Goal: Task Accomplishment & Management: Manage account settings

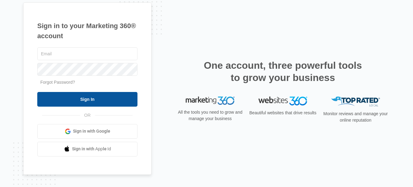
type input "[EMAIL_ADDRESS][DOMAIN_NAME]"
click at [44, 98] on input "Sign In" at bounding box center [87, 99] width 100 height 15
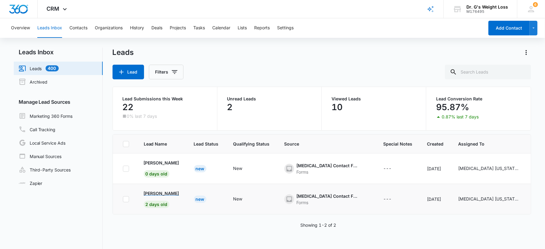
click at [161, 196] on p "[PERSON_NAME]" at bounding box center [161, 193] width 35 height 6
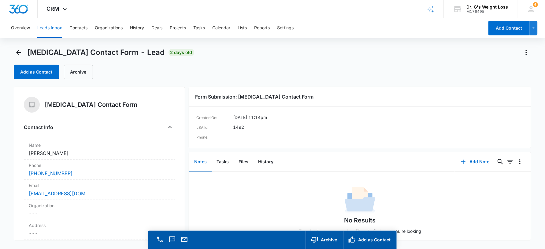
click at [238, 179] on div "No Results Try adjusting your search or filters to find what you’re looking for." at bounding box center [360, 209] width 342 height 74
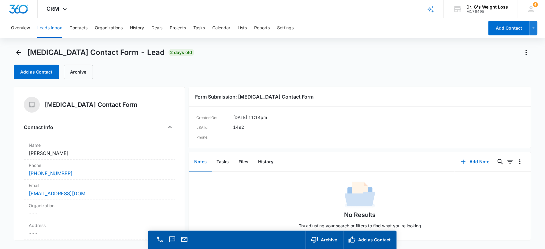
scroll to position [11, 0]
click at [21, 70] on button "Add as Contact" at bounding box center [36, 72] width 45 height 15
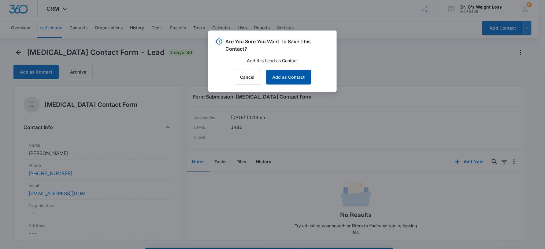
click at [292, 75] on button "Add as Contact" at bounding box center [288, 77] width 45 height 15
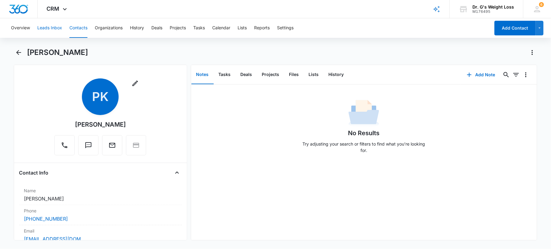
click at [55, 31] on button "Leads Inbox" at bounding box center [49, 28] width 25 height 20
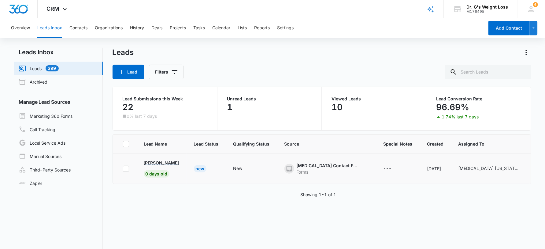
click at [168, 164] on p "[PERSON_NAME]" at bounding box center [161, 163] width 35 height 6
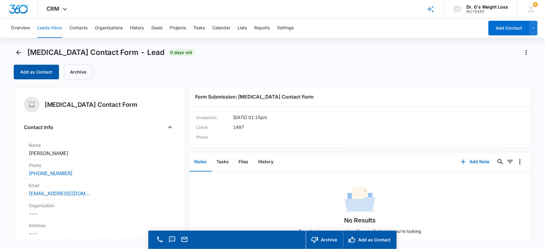
click at [34, 68] on button "Add as Contact" at bounding box center [36, 72] width 45 height 15
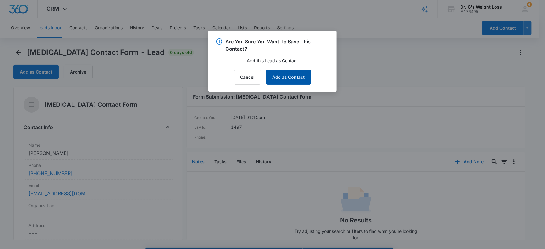
click at [292, 82] on button "Add as Contact" at bounding box center [288, 77] width 45 height 15
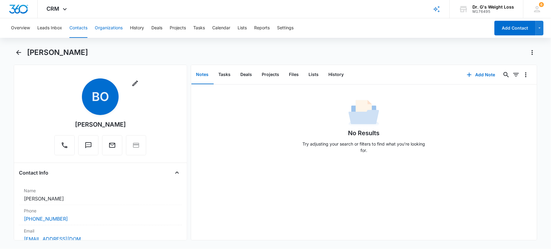
click at [107, 27] on button "Organizations" at bounding box center [109, 28] width 28 height 20
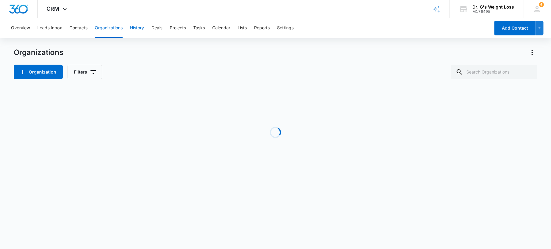
click at [138, 31] on button "History" at bounding box center [137, 28] width 14 height 20
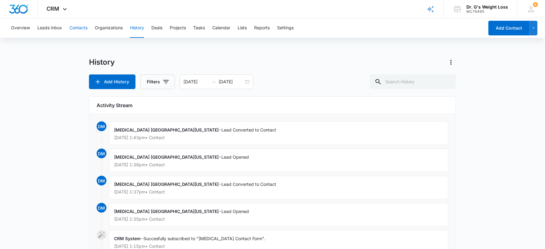
click at [81, 25] on button "Contacts" at bounding box center [78, 28] width 18 height 20
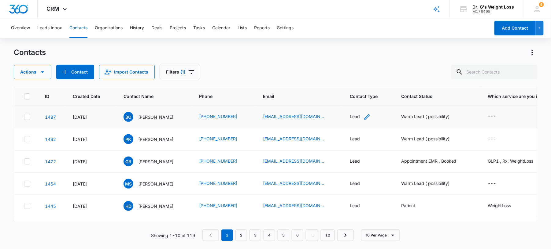
click at [356, 117] on div "Lead" at bounding box center [355, 116] width 10 height 6
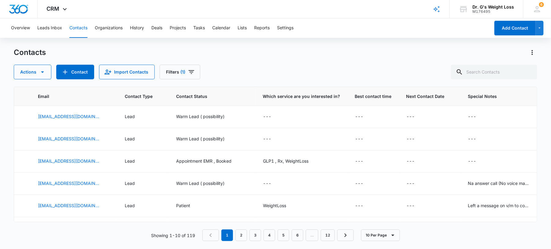
scroll to position [0, 225]
click at [271, 117] on div "---" at bounding box center [267, 116] width 8 height 7
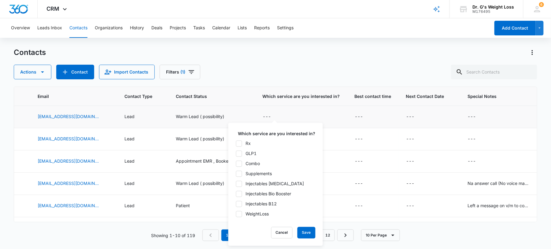
click at [242, 212] on div at bounding box center [239, 214] width 6 height 6
click at [236, 214] on input "WeightLoss" at bounding box center [236, 214] width 0 height 0
checkbox input "true"
click at [471, 122] on td "---" at bounding box center [503, 117] width 87 height 22
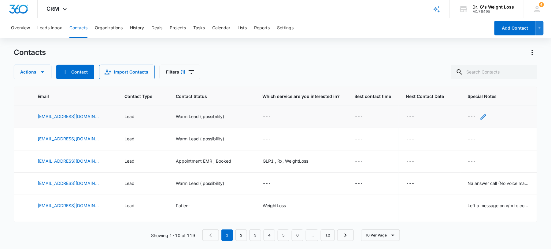
click at [472, 119] on div "---" at bounding box center [472, 116] width 8 height 7
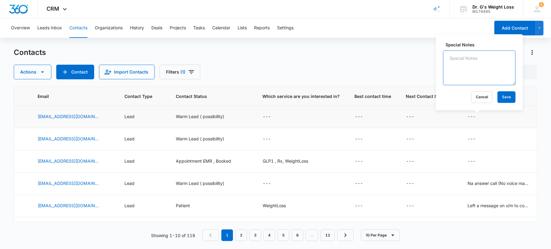
click at [459, 71] on textarea "Special Notes" at bounding box center [479, 67] width 72 height 35
type textarea "Left a message on v/m"
click at [501, 100] on button "Save" at bounding box center [506, 97] width 18 height 12
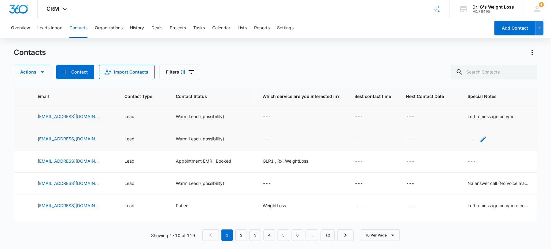
click at [485, 140] on icon "Special Notes - - Select to Edit Field" at bounding box center [483, 139] width 7 height 7
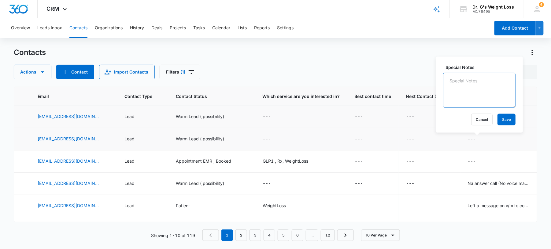
click at [465, 89] on textarea "Special Notes" at bounding box center [479, 90] width 72 height 35
type textarea "Left a message on v/m"
click at [498, 121] on button "Save" at bounding box center [506, 120] width 18 height 12
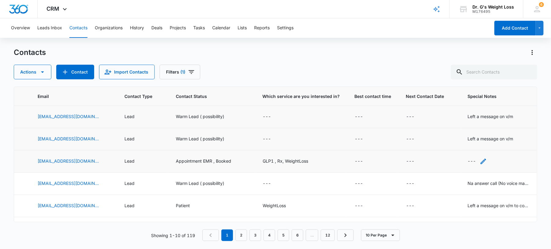
click at [477, 162] on div "---" at bounding box center [477, 161] width 19 height 7
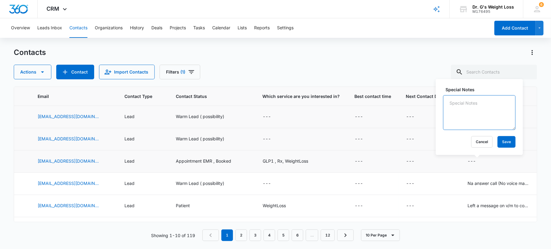
click at [455, 114] on textarea "Special Notes" at bounding box center [479, 112] width 72 height 35
type textarea "Contacted"
click at [408, 151] on td "---" at bounding box center [430, 162] width 62 height 22
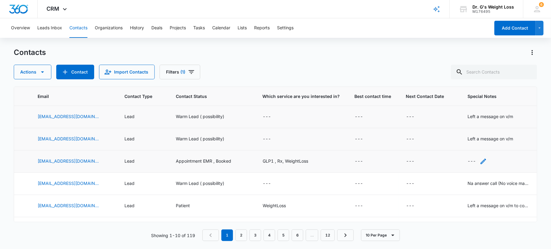
click at [473, 161] on div "---" at bounding box center [472, 161] width 8 height 7
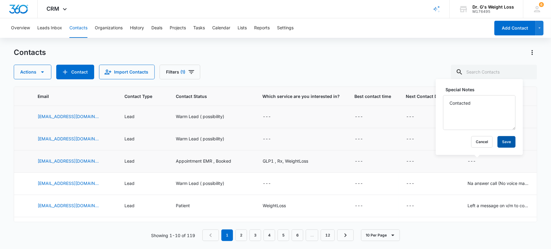
click at [504, 143] on button "Save" at bounding box center [506, 142] width 18 height 12
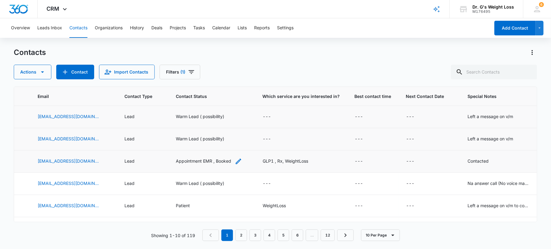
click at [239, 162] on icon "Contact Status - Appointment EMR , Booked - Select to Edit Field" at bounding box center [238, 161] width 7 height 7
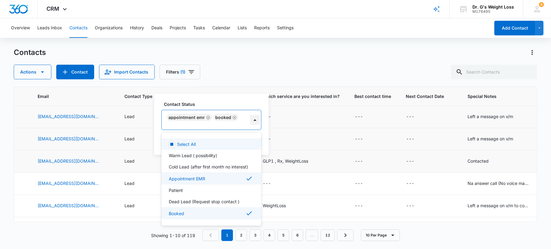
click at [254, 120] on div at bounding box center [255, 120] width 10 height 10
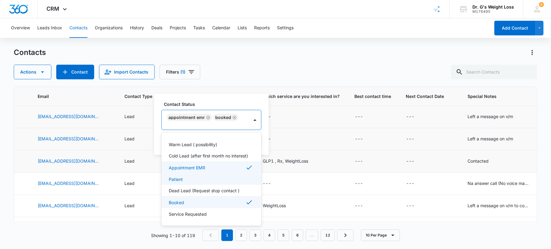
click at [181, 176] on p "Patient" at bounding box center [176, 179] width 14 height 6
click at [190, 126] on div "Remove Booked" at bounding box center [187, 127] width 6 height 4
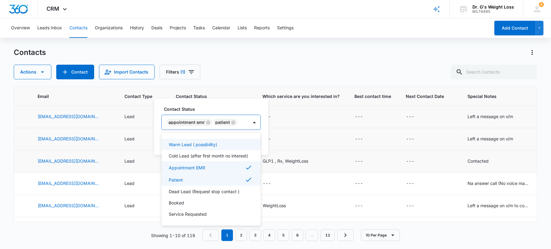
click at [206, 120] on icon "Remove Appointment EMR" at bounding box center [208, 122] width 4 height 5
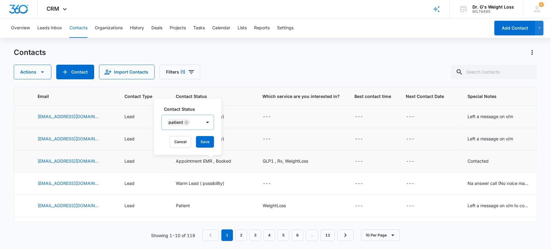
click at [204, 108] on label "Contact Status" at bounding box center [190, 109] width 53 height 6
click at [202, 140] on button "Save" at bounding box center [205, 142] width 18 height 12
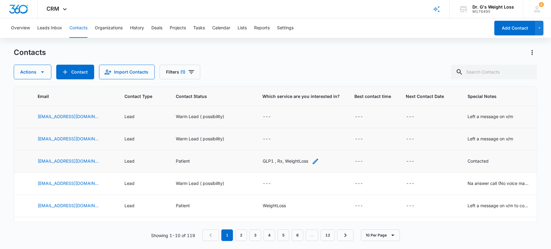
click at [303, 164] on div "GLP1 , Rx, WeightLoss" at bounding box center [286, 161] width 46 height 6
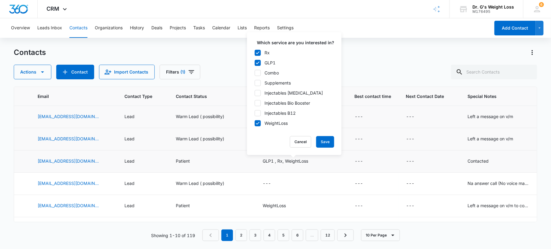
click at [258, 66] on div "Rx GLP1 Combo Supplements Injectables [MEDICAL_DATA] Injectables Bio Booster In…" at bounding box center [294, 88] width 80 height 77
click at [259, 62] on icon at bounding box center [258, 62] width 4 height 3
click at [255, 63] on input "GLP1" at bounding box center [254, 63] width 0 height 0
checkbox input "false"
click at [258, 53] on icon at bounding box center [258, 52] width 4 height 3
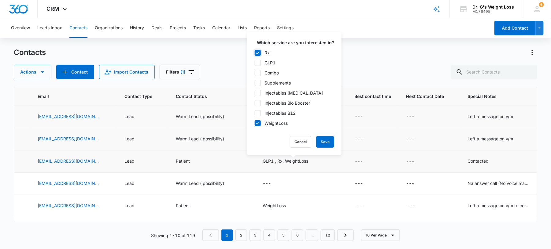
click at [255, 53] on input "Rx" at bounding box center [254, 53] width 0 height 0
checkbox input "false"
click at [323, 142] on button "Save" at bounding box center [325, 142] width 18 height 12
